Goal: Navigation & Orientation: Find specific page/section

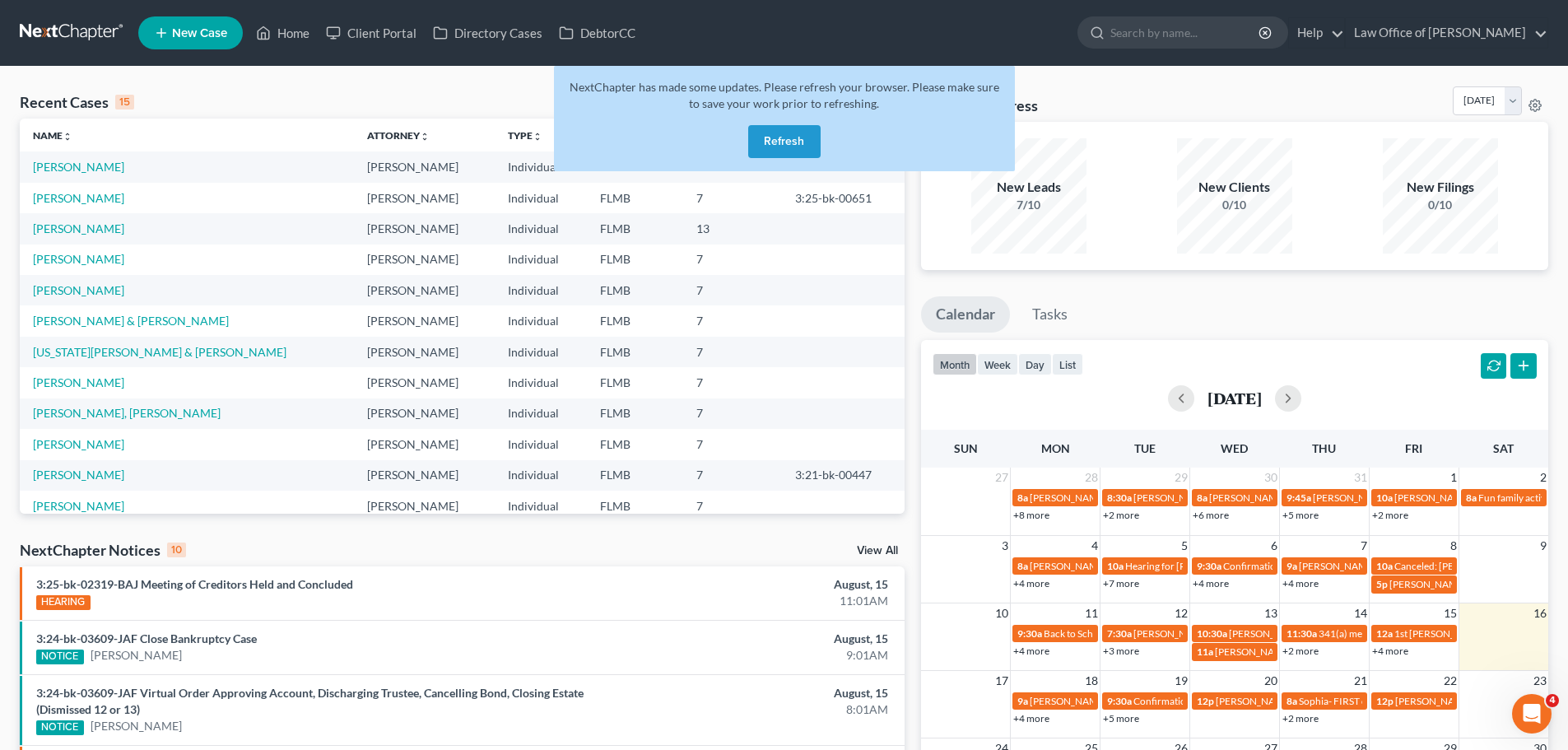
scroll to position [113, 0]
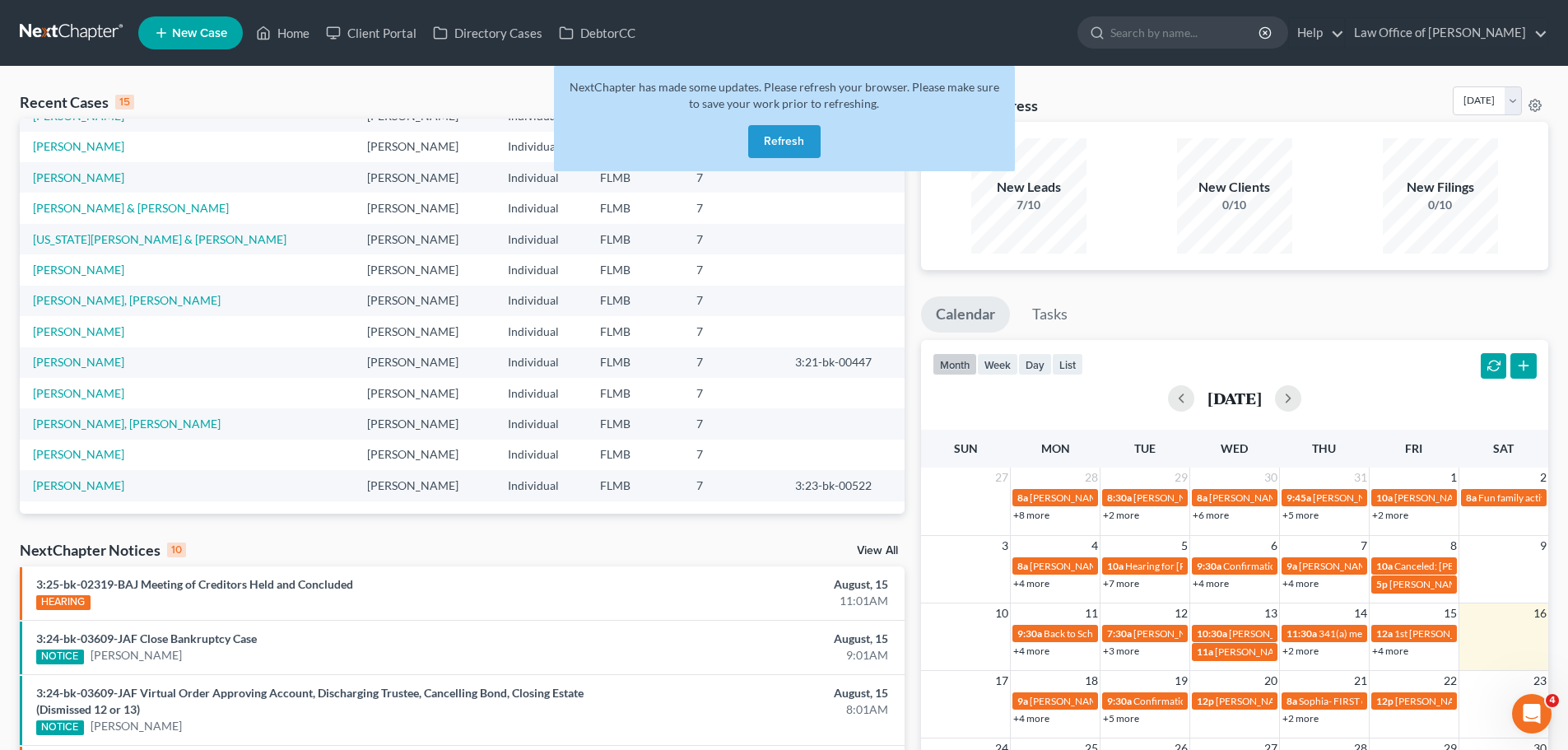
click at [794, 153] on button "Refresh" at bounding box center [784, 141] width 72 height 33
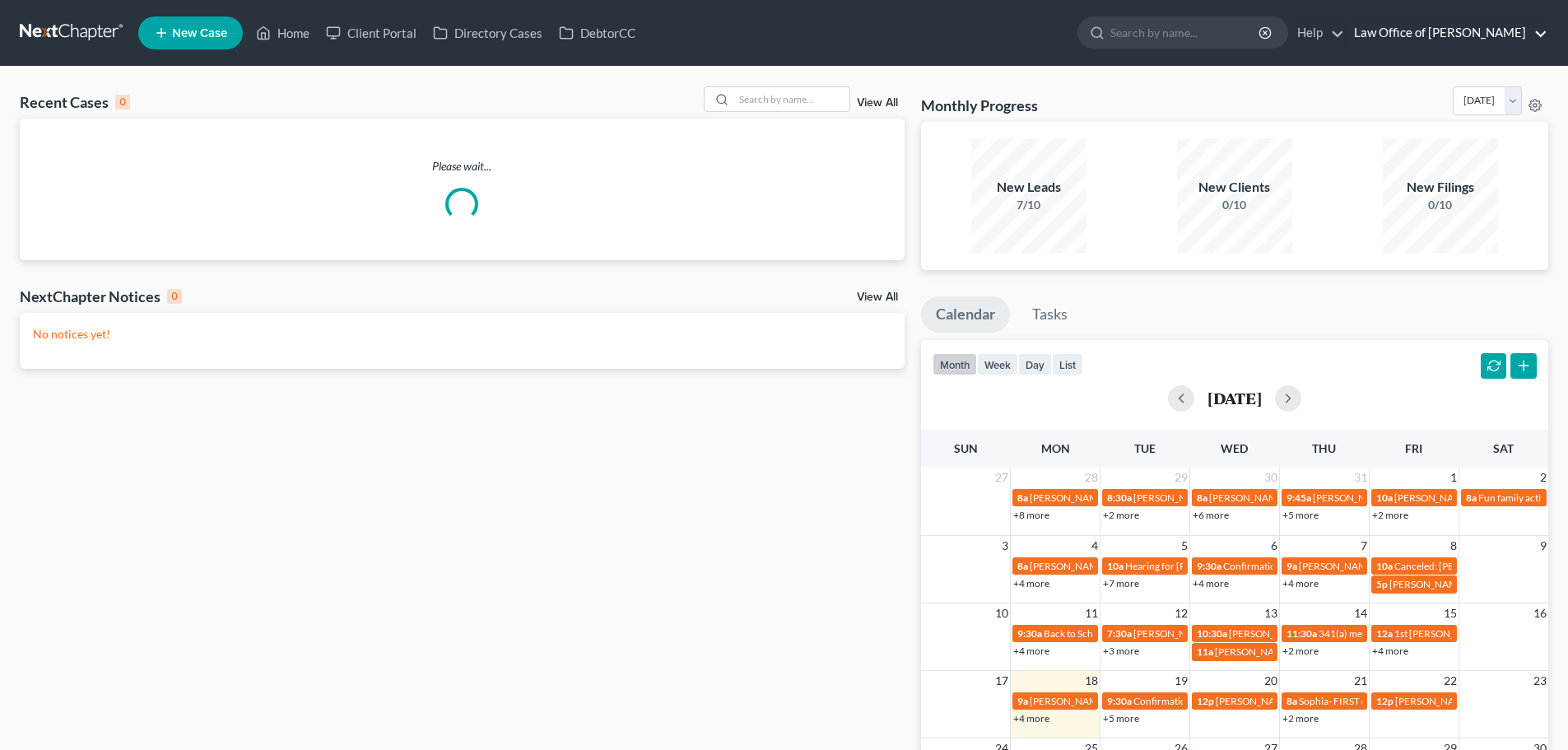
click at [1494, 35] on link "Law Office of [PERSON_NAME]" at bounding box center [1447, 32] width 202 height 29
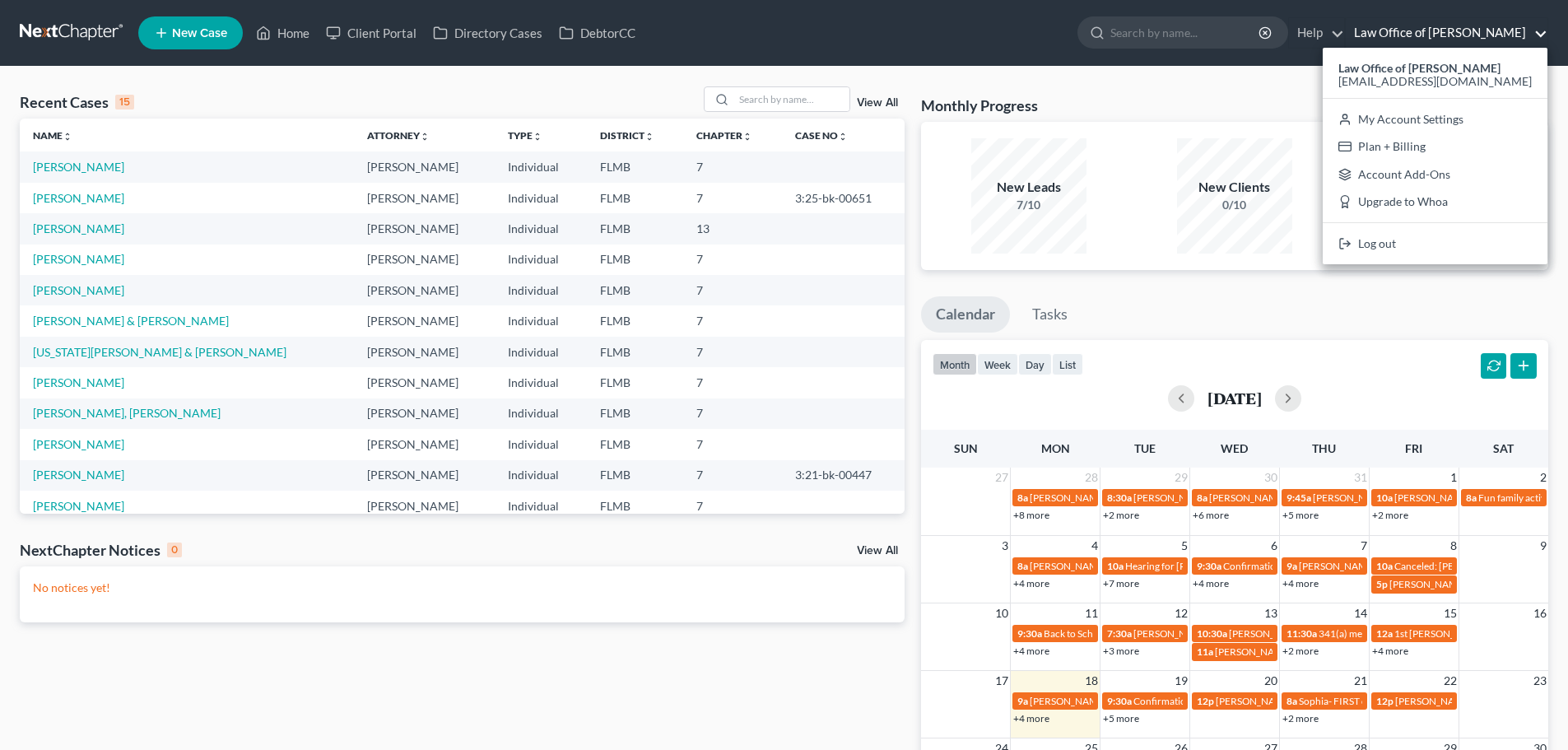
click at [1494, 35] on link "Law Office of [PERSON_NAME]" at bounding box center [1447, 32] width 202 height 29
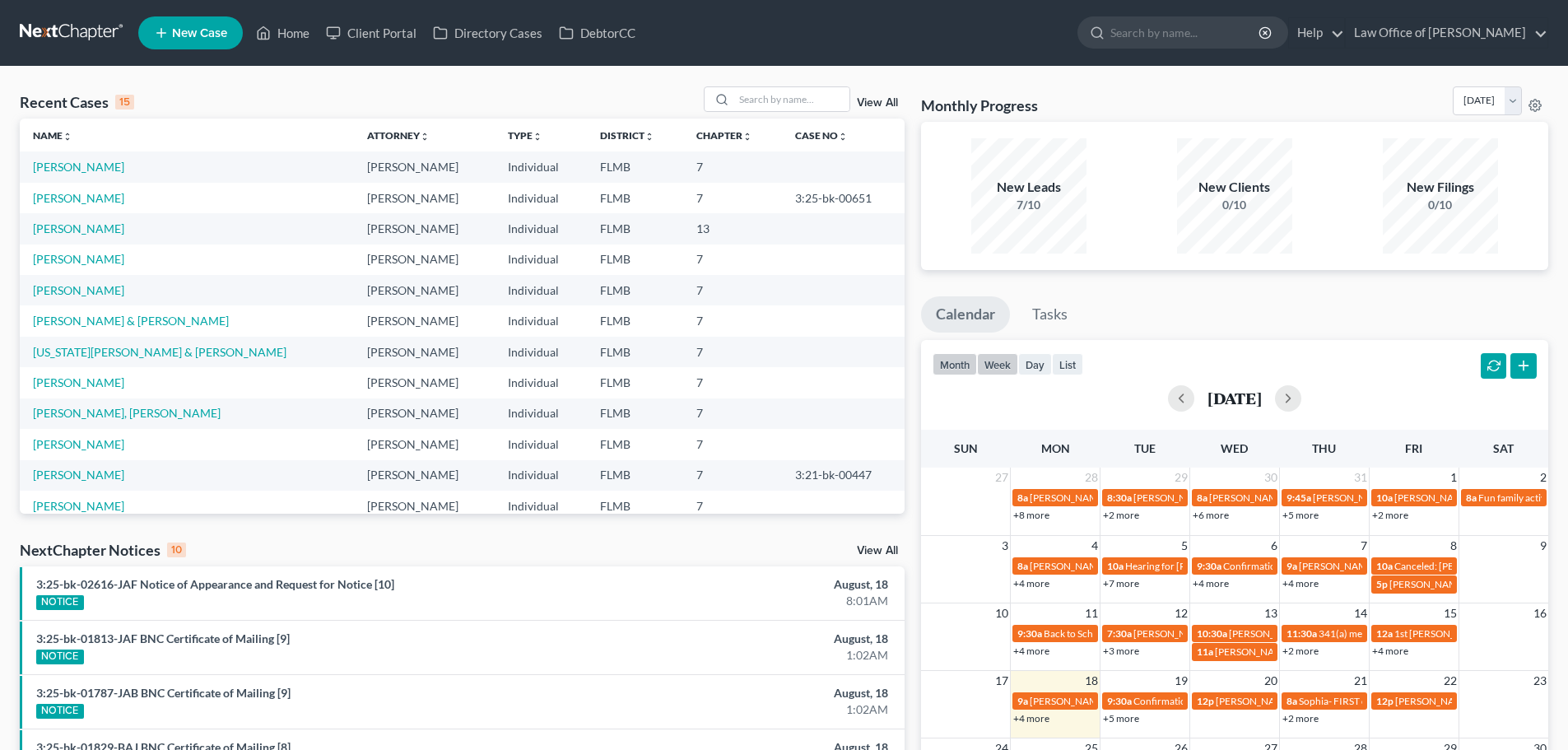
click at [1004, 366] on button "week" at bounding box center [998, 364] width 41 height 22
